Goal: Transaction & Acquisition: Book appointment/travel/reservation

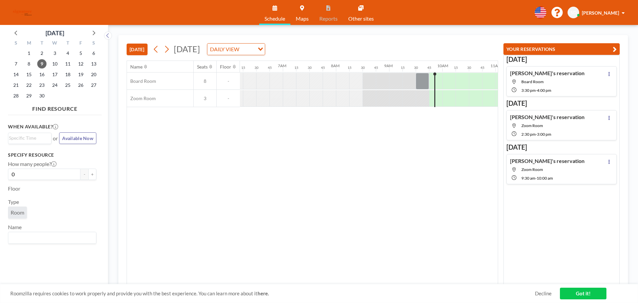
scroll to position [0, 505]
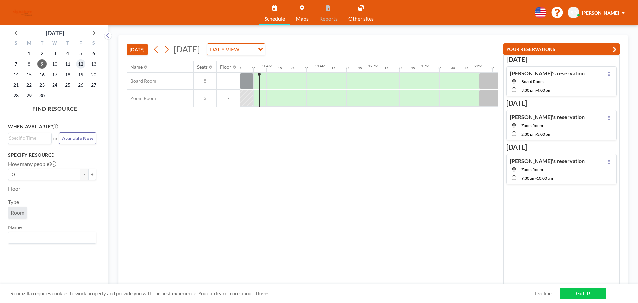
click at [82, 62] on span "12" at bounding box center [80, 63] width 9 height 9
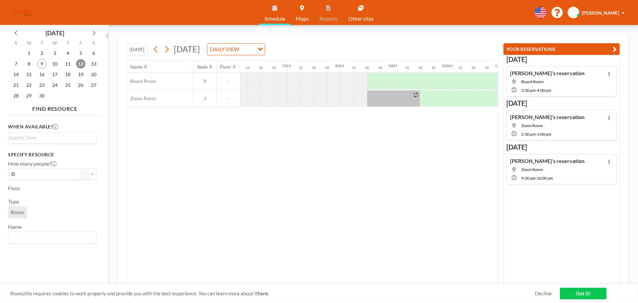
scroll to position [0, 412]
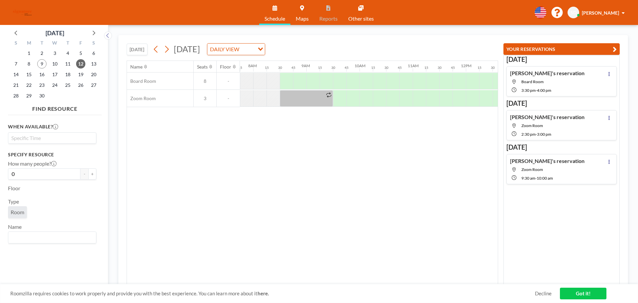
click at [71, 139] on input "Search for option" at bounding box center [50, 138] width 83 height 8
click at [24, 152] on li "2:00 pm" at bounding box center [52, 151] width 87 height 11
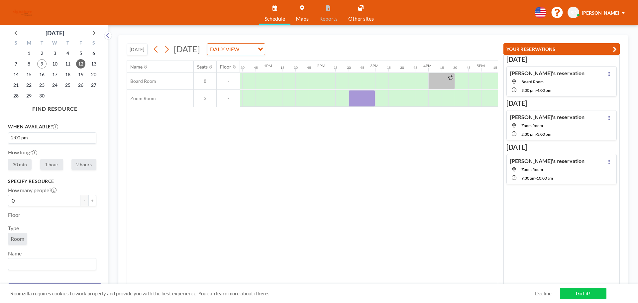
scroll to position [0, 731]
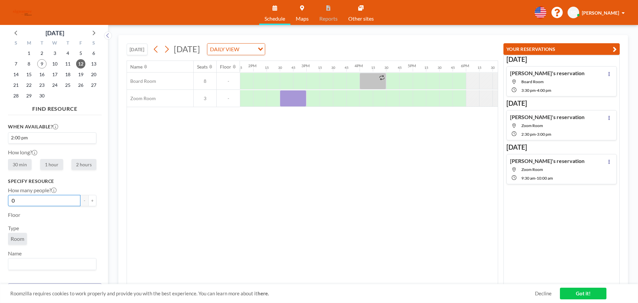
drag, startPoint x: 24, startPoint y: 201, endPoint x: 8, endPoint y: 202, distance: 16.0
click at [8, 202] on input "0" at bounding box center [44, 200] width 72 height 11
type input "3"
click at [54, 213] on div "Floor" at bounding box center [52, 215] width 88 height 8
click at [71, 262] on input "Search for option" at bounding box center [50, 263] width 83 height 9
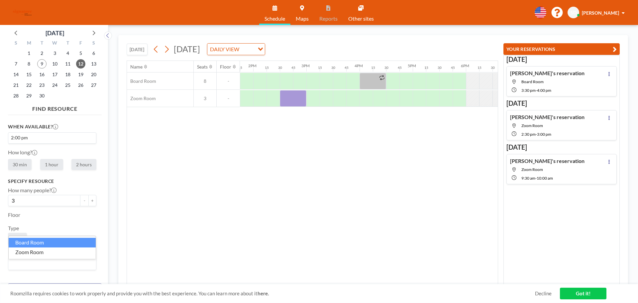
click at [53, 241] on li "Board Room" at bounding box center [52, 243] width 87 height 10
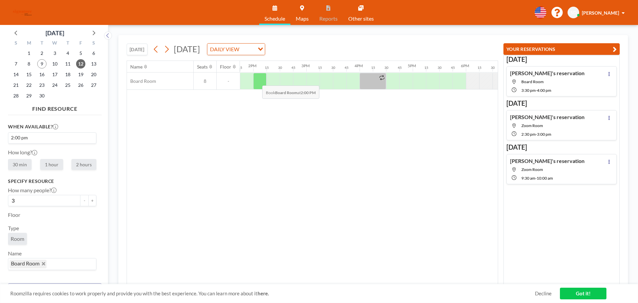
click at [257, 80] on div at bounding box center [259, 81] width 13 height 17
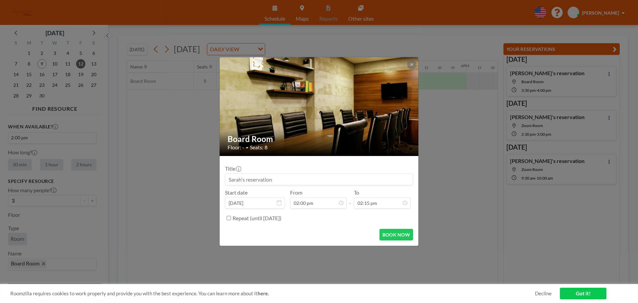
scroll to position [0, 0]
click at [273, 218] on label "Repeat (until [DATE])" at bounding box center [257, 218] width 49 height 7
click at [231, 218] on input "Repeat (until [DATE])" at bounding box center [229, 218] width 4 height 4
checkbox input "true"
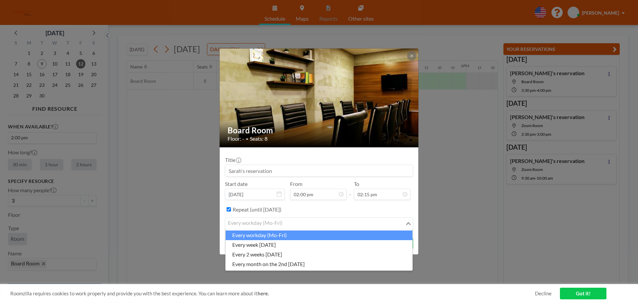
click at [268, 225] on div "every workday (Mo-Fri)" at bounding box center [315, 223] width 180 height 10
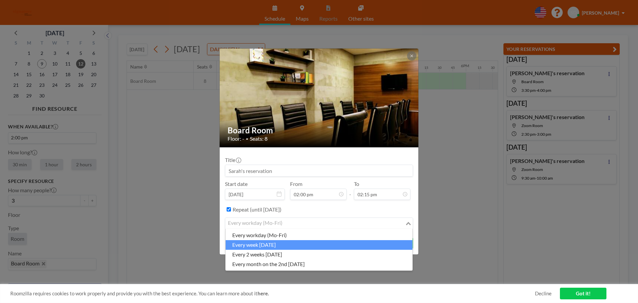
click at [269, 243] on li "every week [DATE]" at bounding box center [319, 245] width 187 height 10
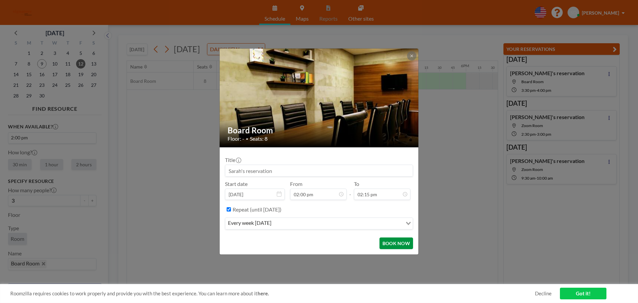
click at [395, 239] on button "BOOK NOW" at bounding box center [396, 243] width 34 height 12
